Goal: Task Accomplishment & Management: Use online tool/utility

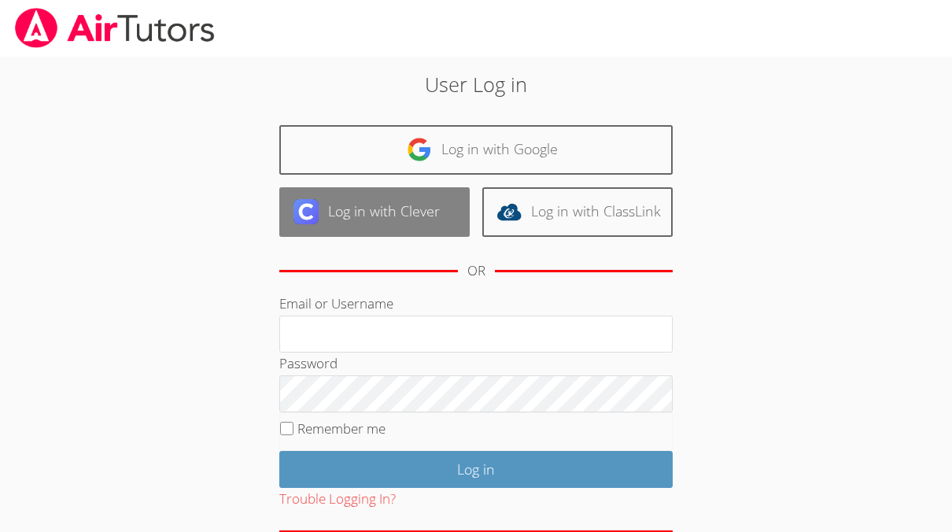
click at [323, 223] on link "Log in with Clever" at bounding box center [374, 212] width 190 height 50
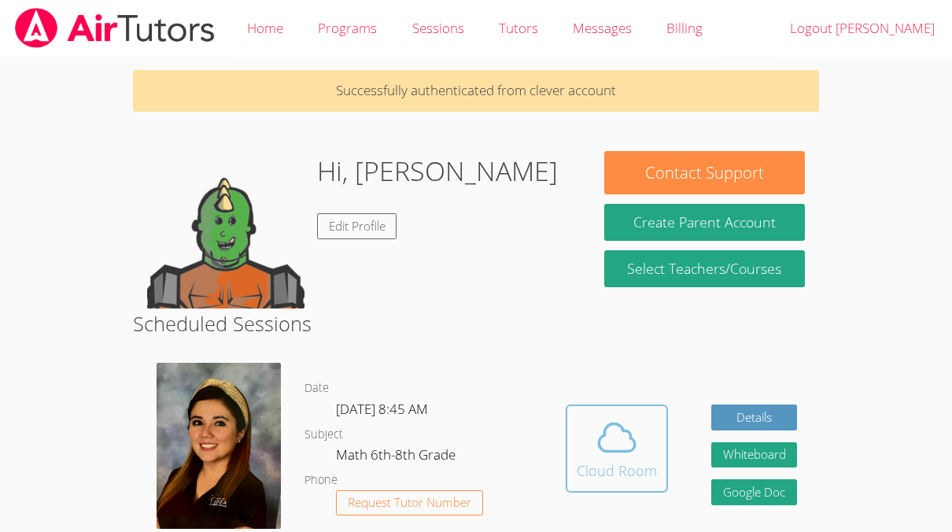
click at [596, 477] on div "Cloud Room" at bounding box center [617, 471] width 80 height 22
click at [596, 434] on icon at bounding box center [617, 437] width 44 height 44
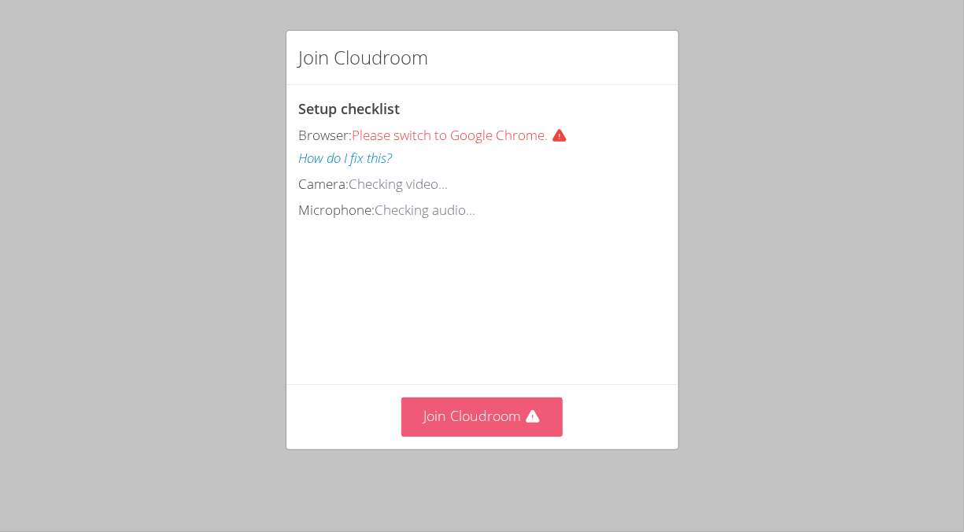
click at [479, 423] on button "Join Cloudroom" at bounding box center [481, 416] width 161 height 39
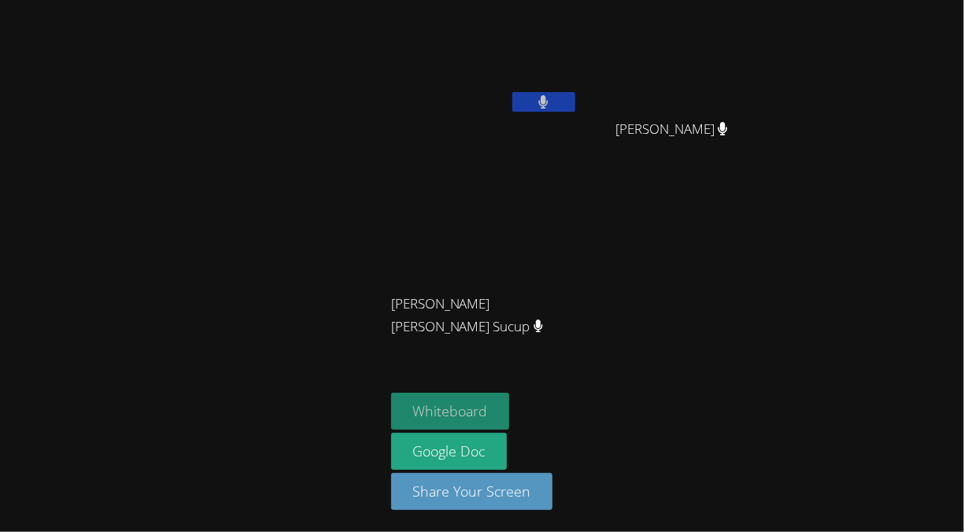
click at [490, 411] on button "Whiteboard" at bounding box center [450, 411] width 119 height 37
click at [538, 98] on icon at bounding box center [543, 101] width 10 height 13
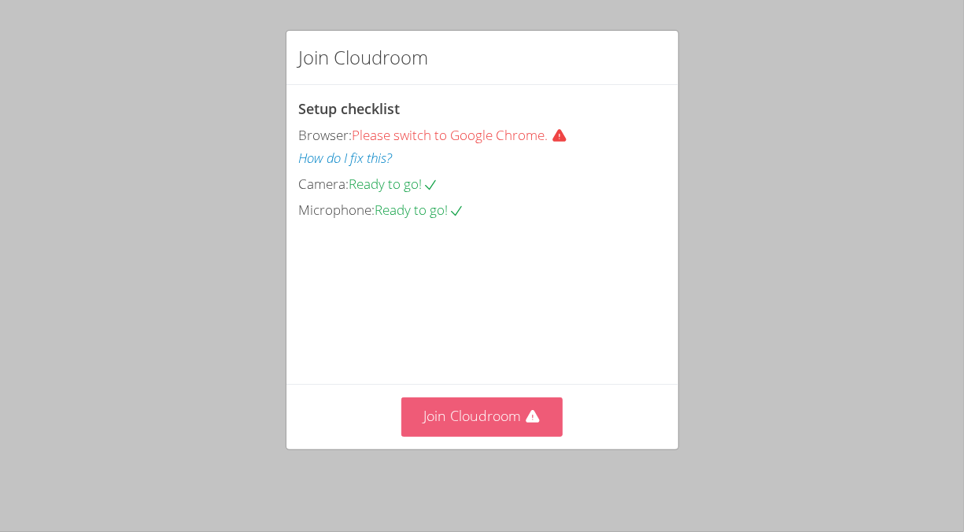
click at [450, 426] on button "Join Cloudroom" at bounding box center [481, 416] width 161 height 39
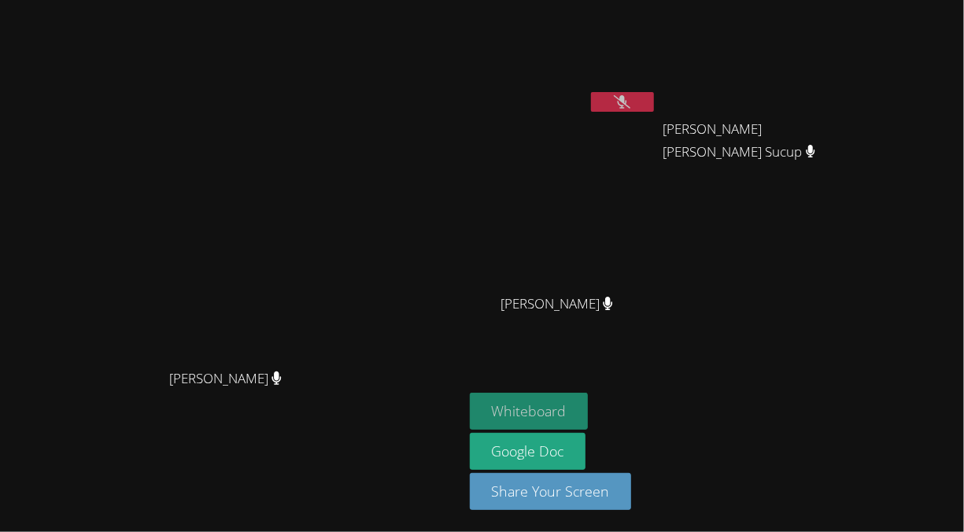
click at [589, 412] on button "Whiteboard" at bounding box center [529, 411] width 119 height 37
click at [589, 404] on button "Whiteboard" at bounding box center [529, 411] width 119 height 37
click at [217, 253] on video at bounding box center [231, 234] width 236 height 253
